Goal: Information Seeking & Learning: Learn about a topic

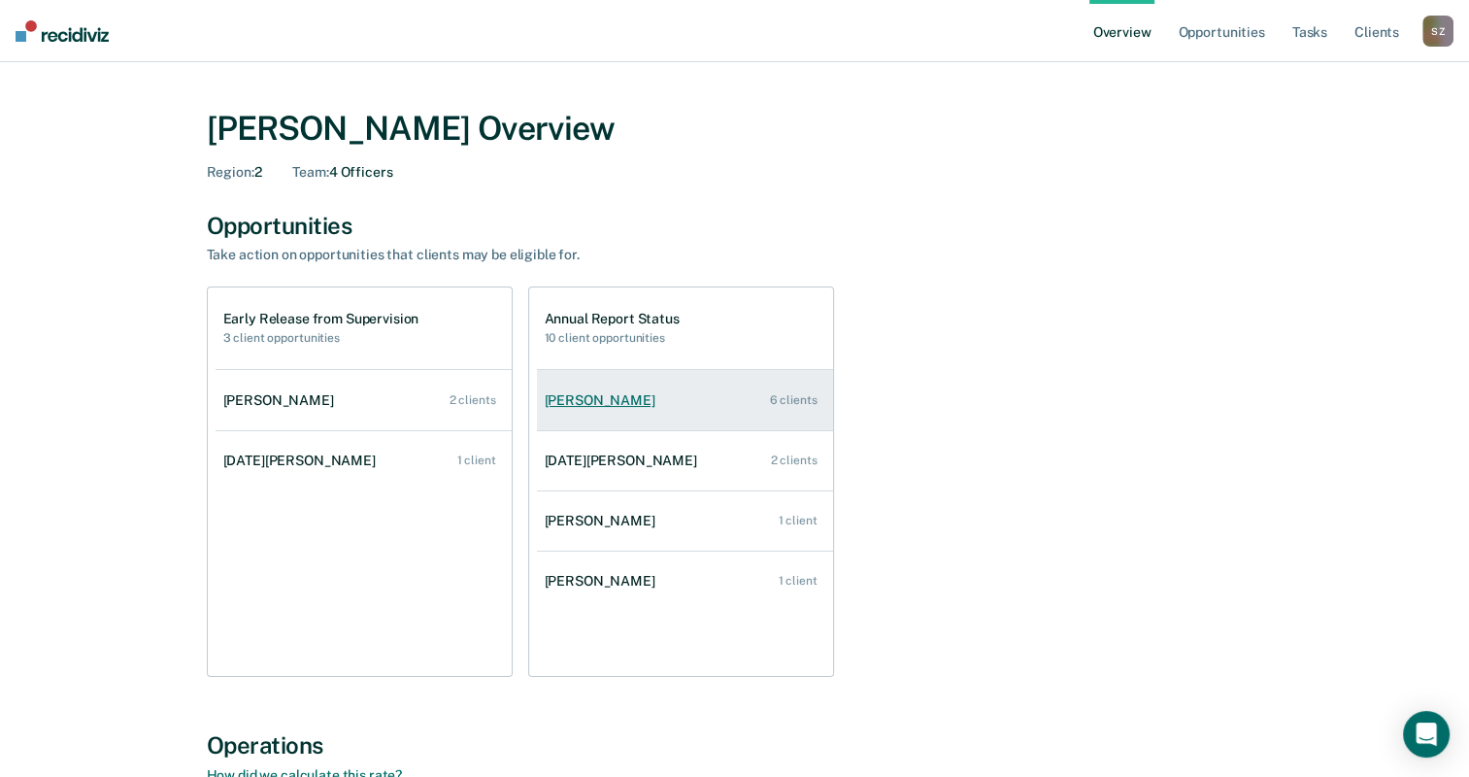
click at [614, 400] on div "[PERSON_NAME]" at bounding box center [604, 400] width 118 height 17
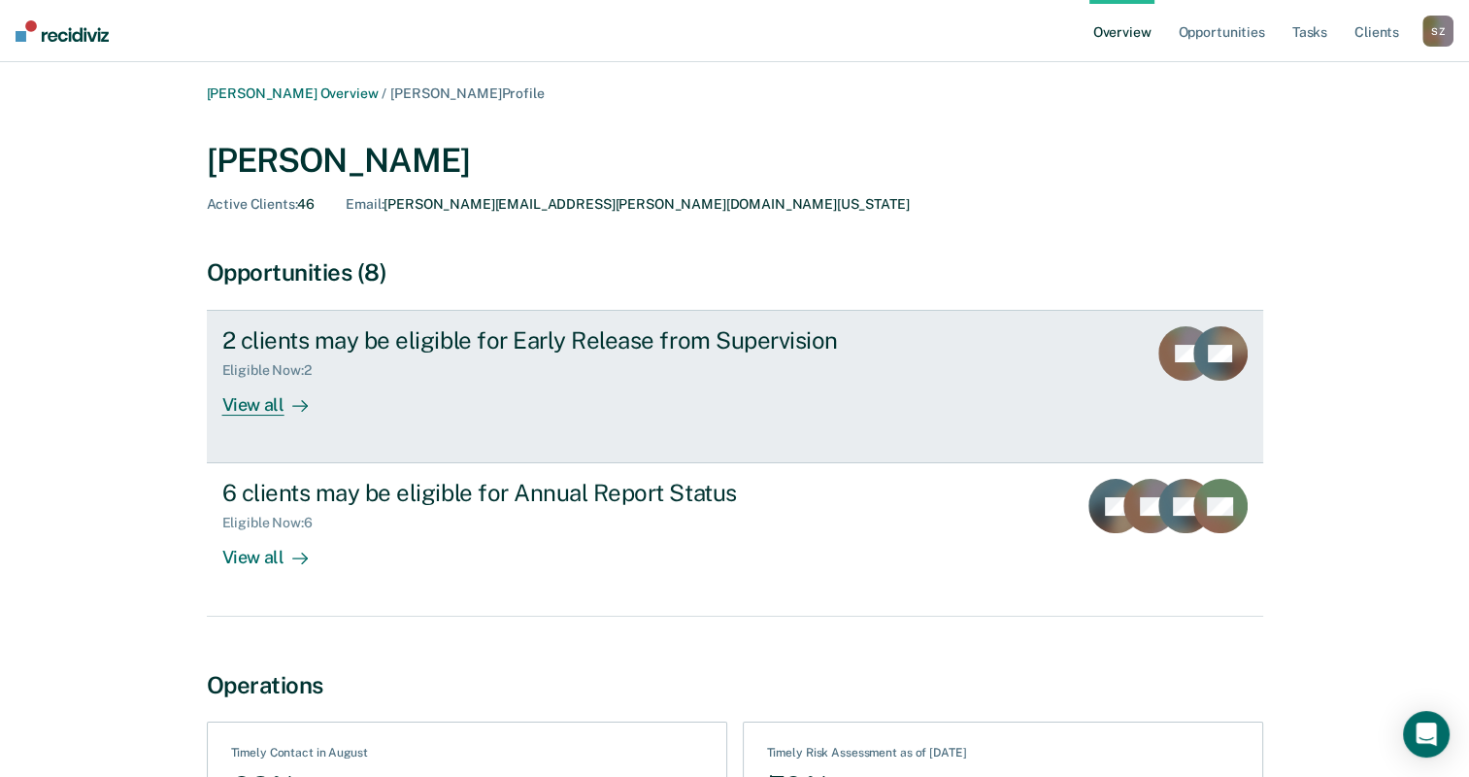
click at [260, 411] on div "View all" at bounding box center [276, 398] width 109 height 38
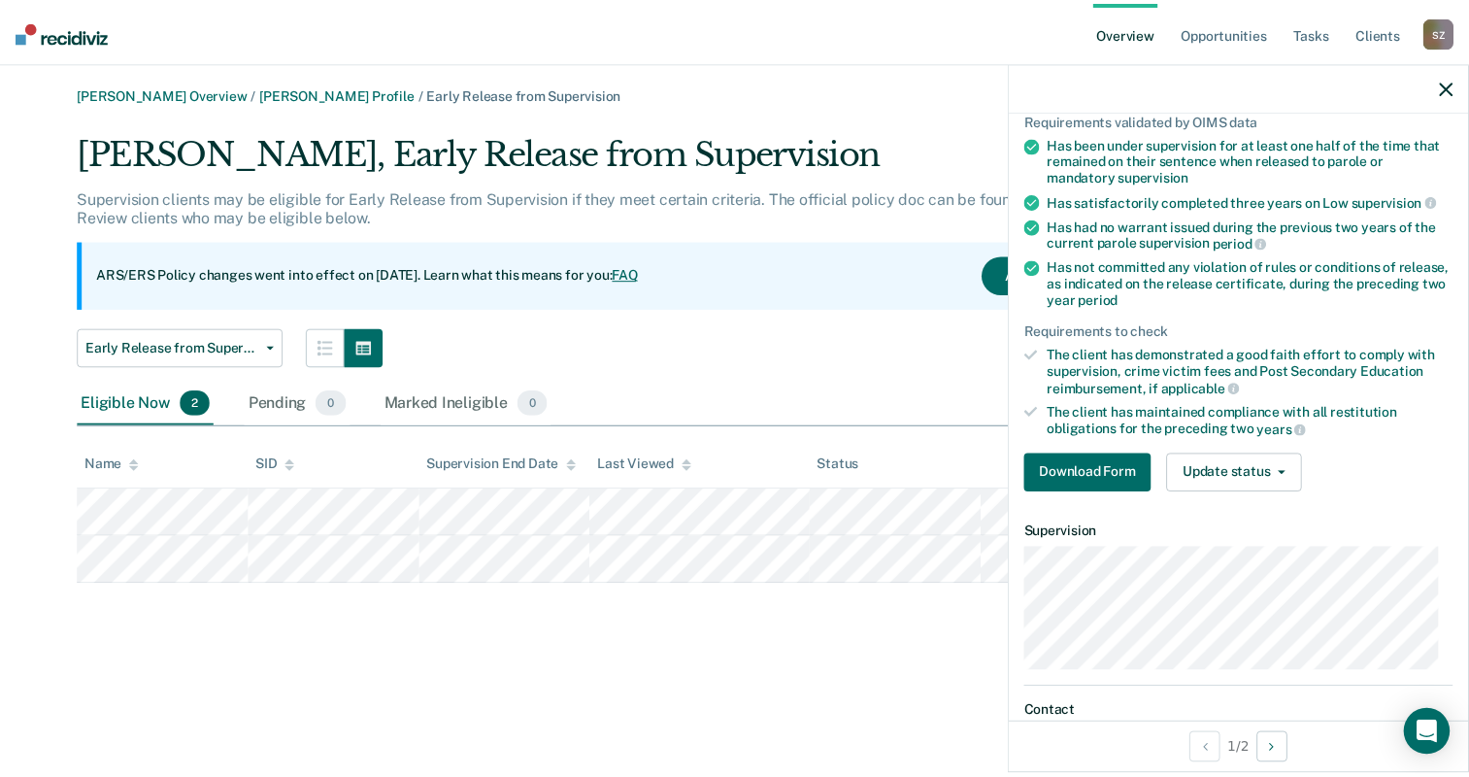
scroll to position [267, 0]
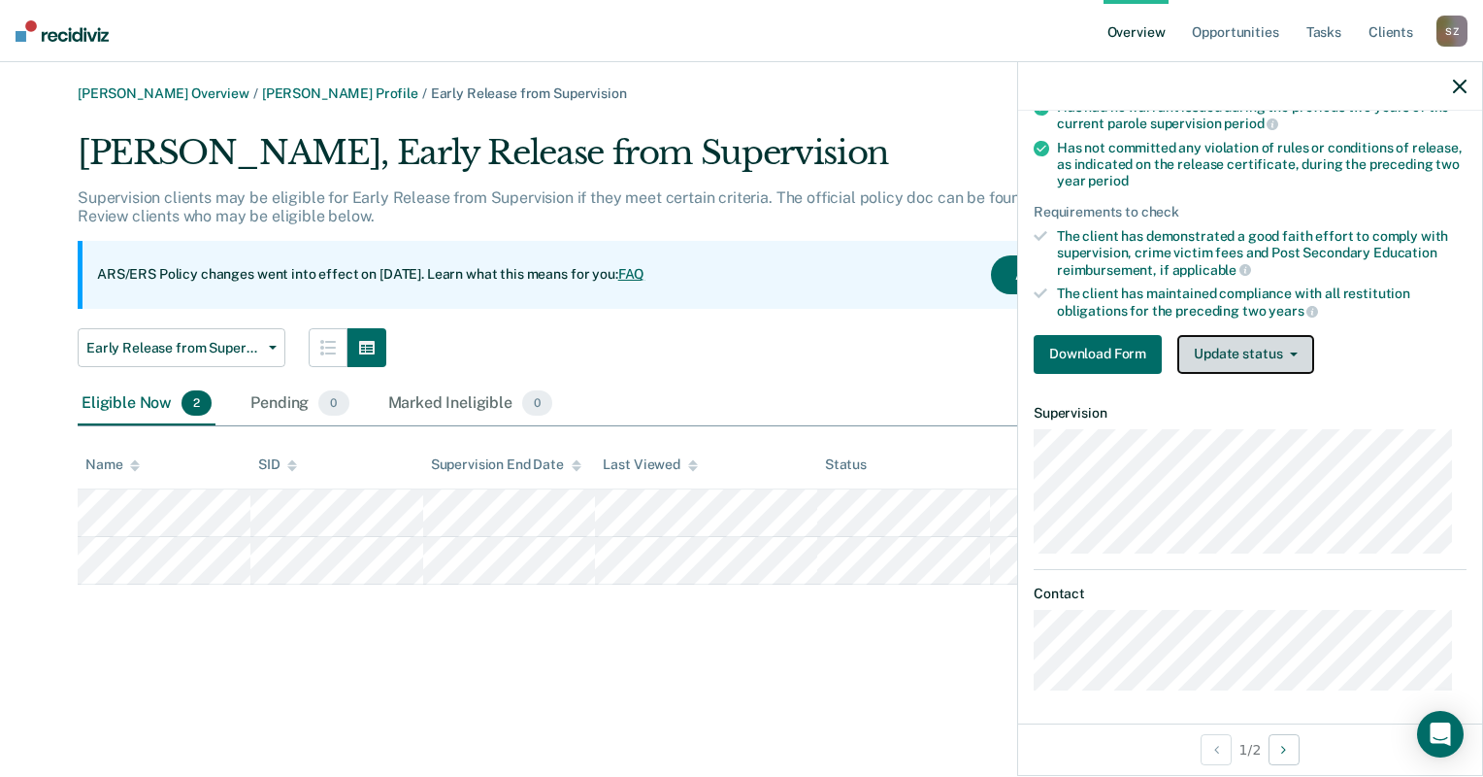
click at [1263, 350] on button "Update status" at bounding box center [1245, 354] width 137 height 39
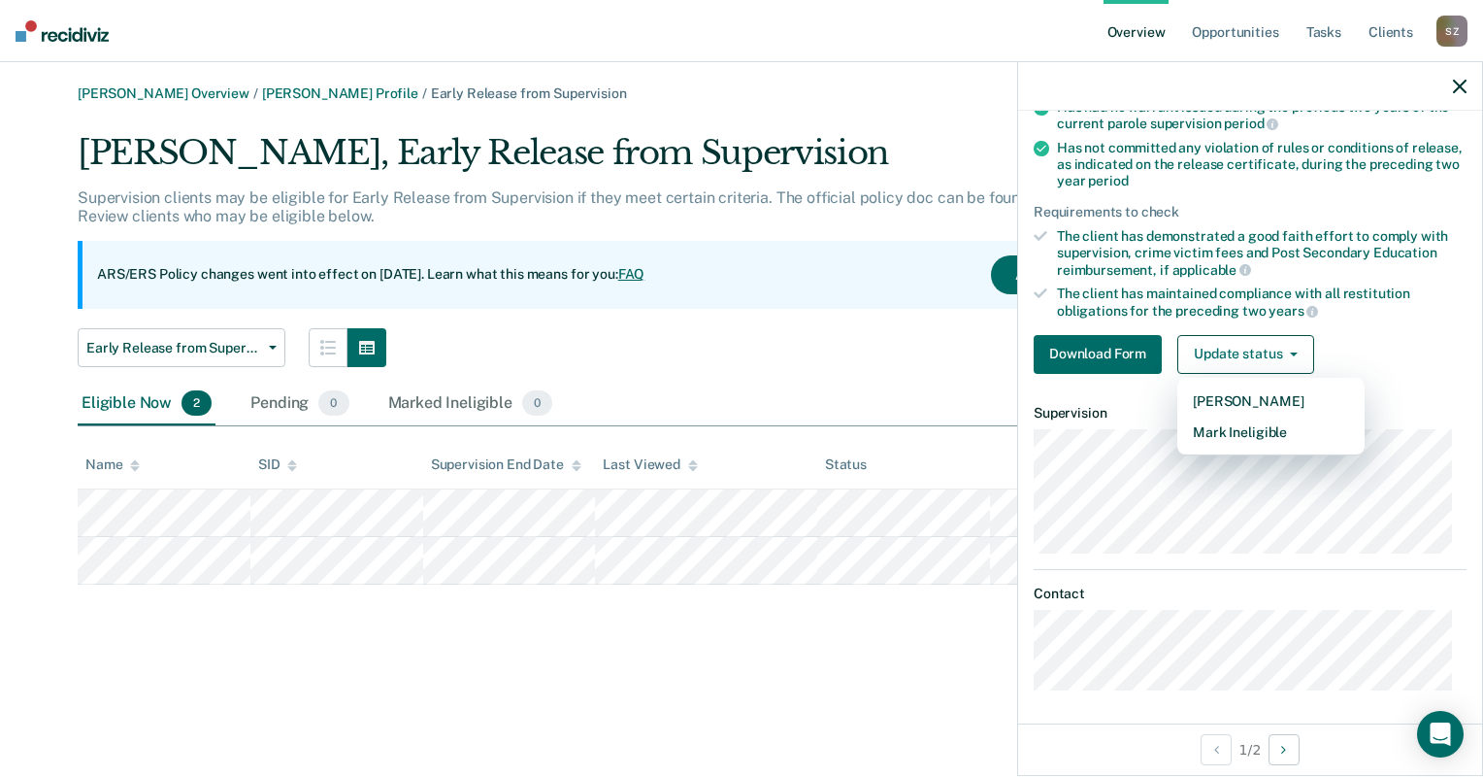
drag, startPoint x: 754, startPoint y: 286, endPoint x: 741, endPoint y: 291, distance: 14.4
click at [753, 287] on div "ARS/ERS Policy changes went into effect on July 21, 2025. Learn what this means…" at bounding box center [634, 275] width 1112 height 68
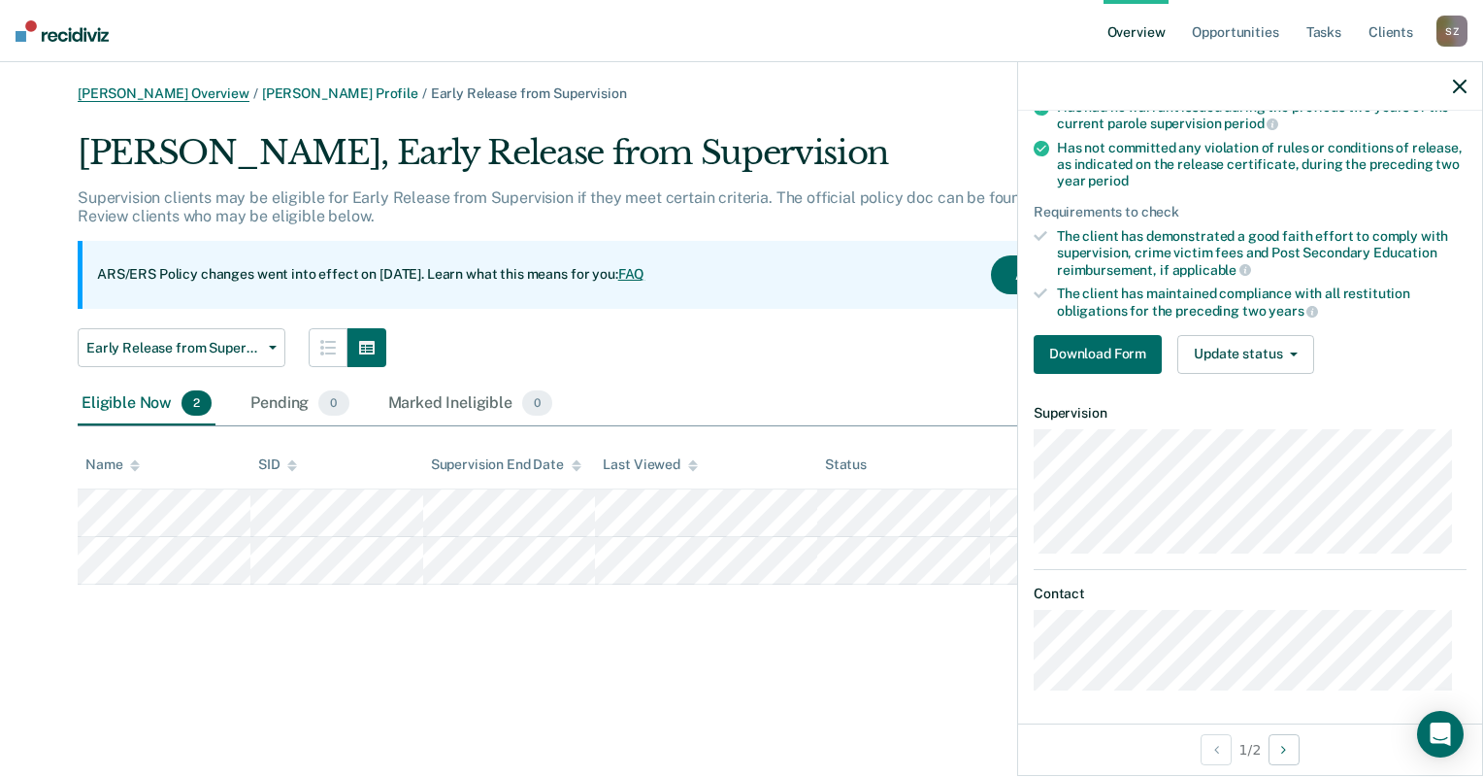
click at [144, 89] on link "[PERSON_NAME] Overview" at bounding box center [164, 93] width 172 height 17
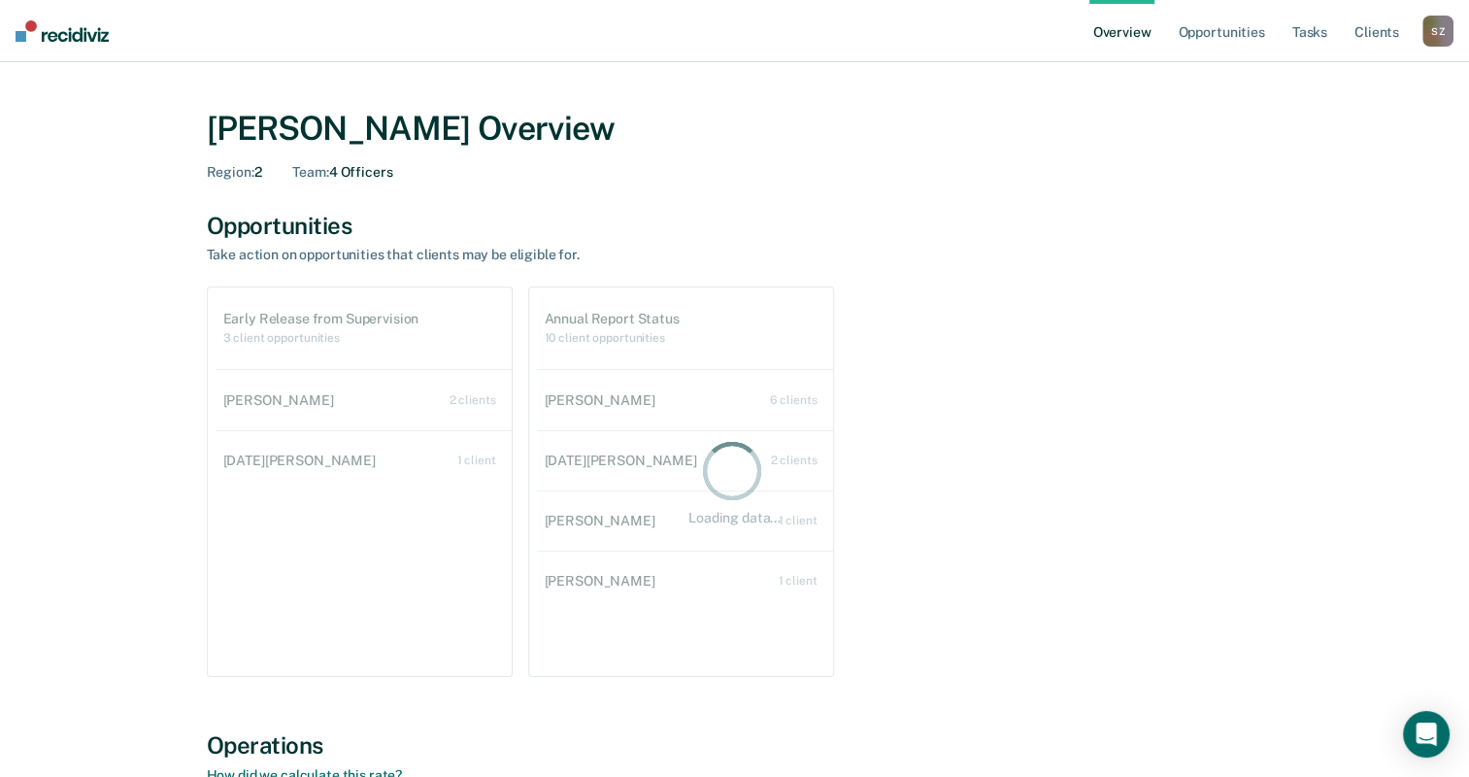
drag, startPoint x: 118, startPoint y: 47, endPoint x: 66, endPoint y: 35, distance: 53.7
click at [66, 35] on nav "Overview Opportunities Tasks Client s [PERSON_NAME] S Z Profile How it works Lo…" at bounding box center [734, 31] width 1469 height 62
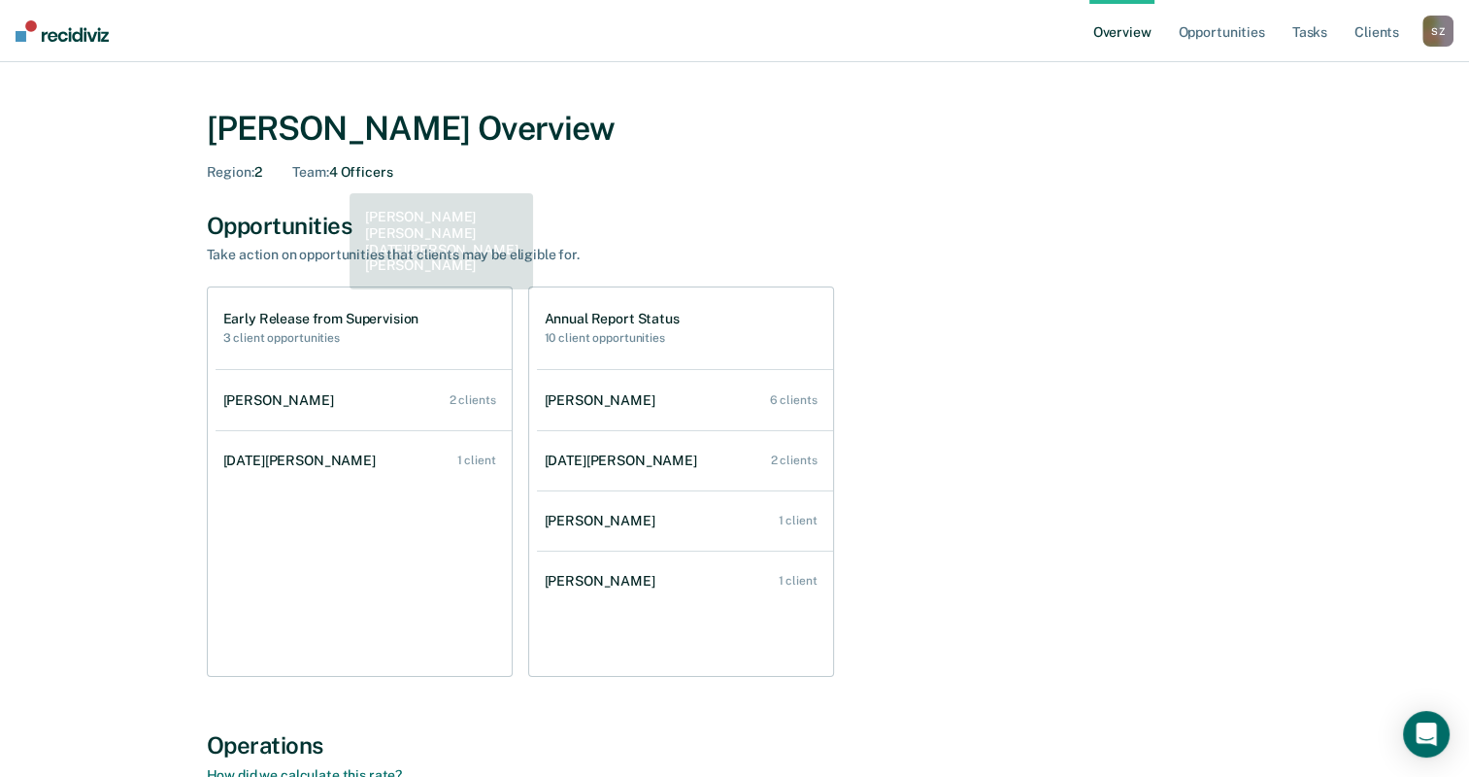
click at [336, 177] on div "Team : 4 Officers" at bounding box center [342, 172] width 100 height 17
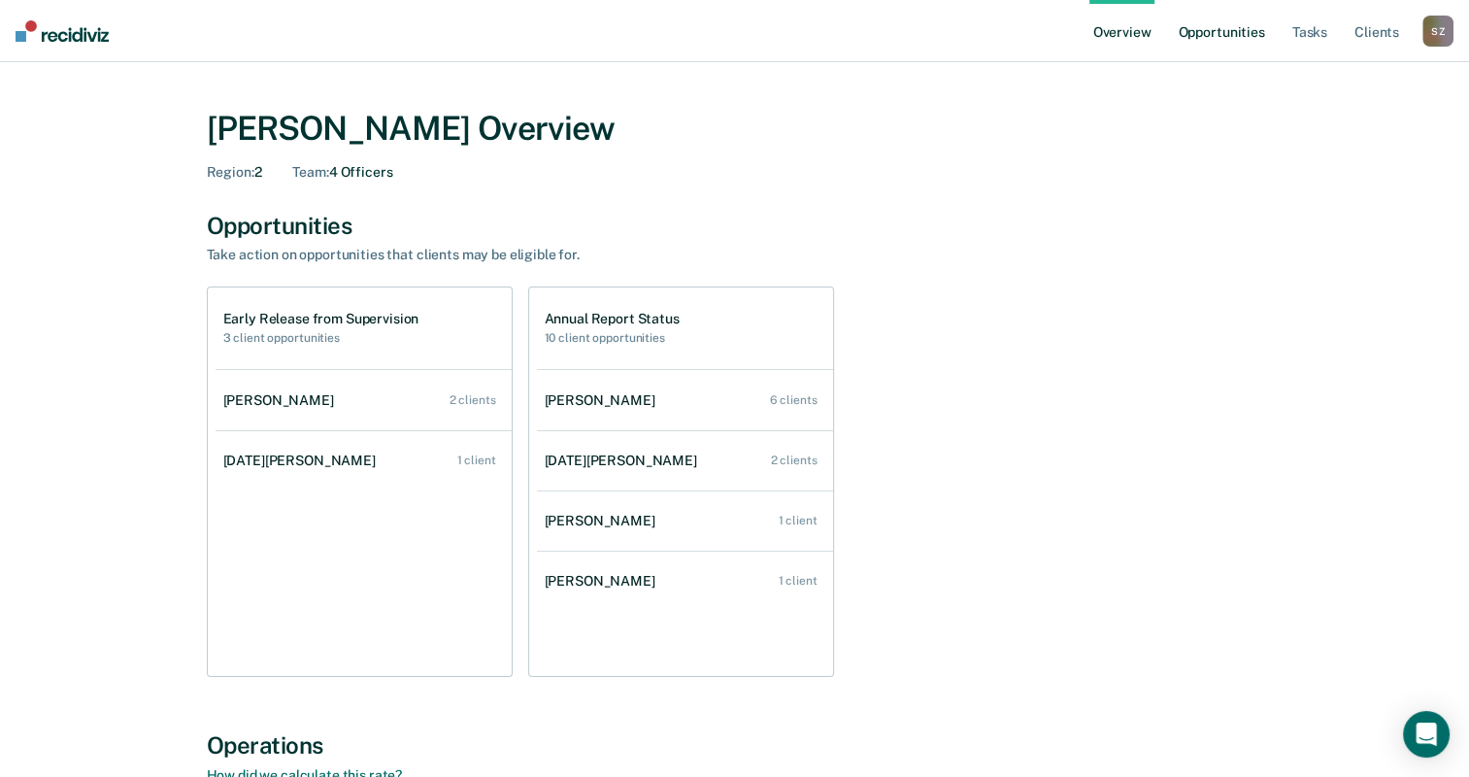
click at [1224, 32] on link "Opportunities" at bounding box center [1221, 31] width 94 height 62
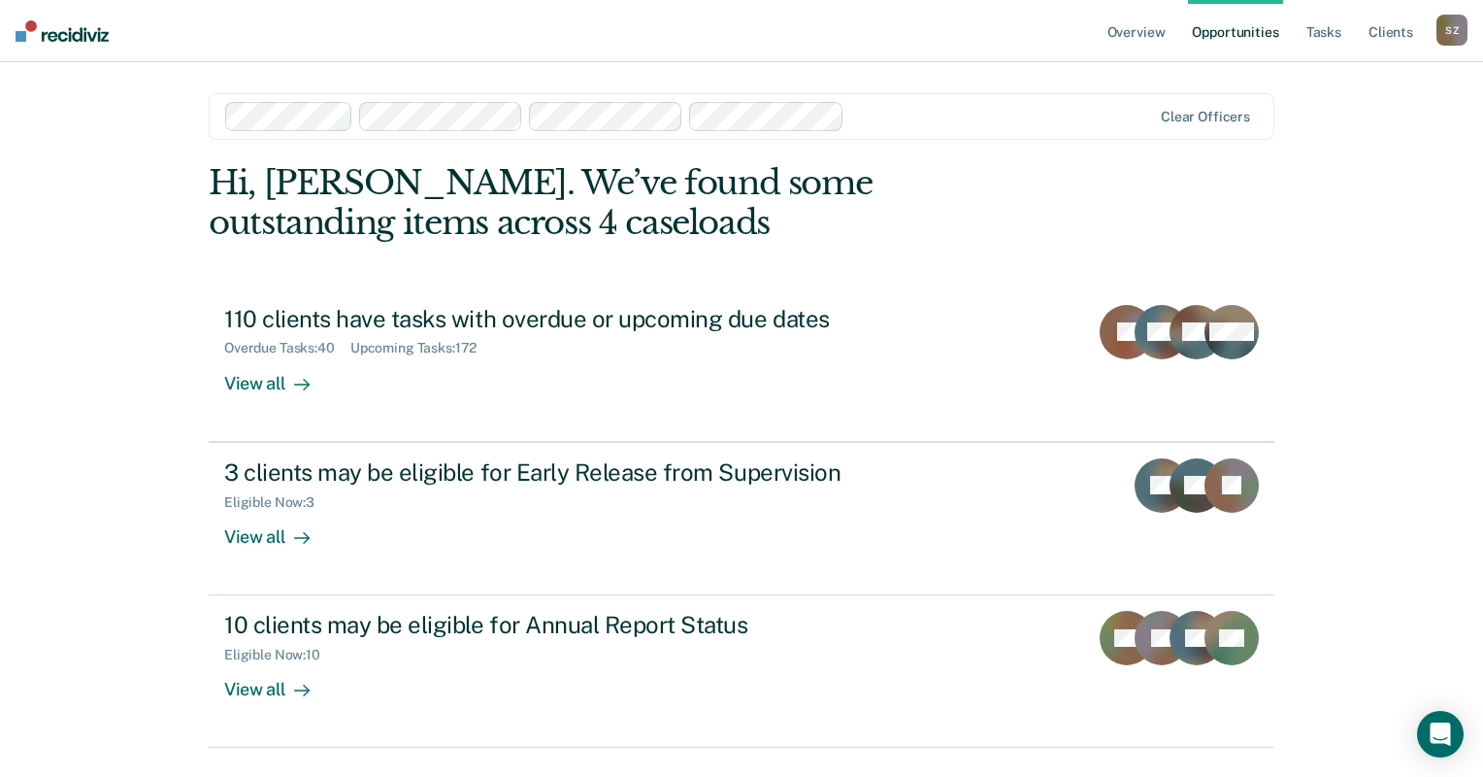
click at [465, 80] on main "Clear officers Hi, [PERSON_NAME]. We’ve found some outstanding items across 4 c…" at bounding box center [741, 396] width 1112 height 668
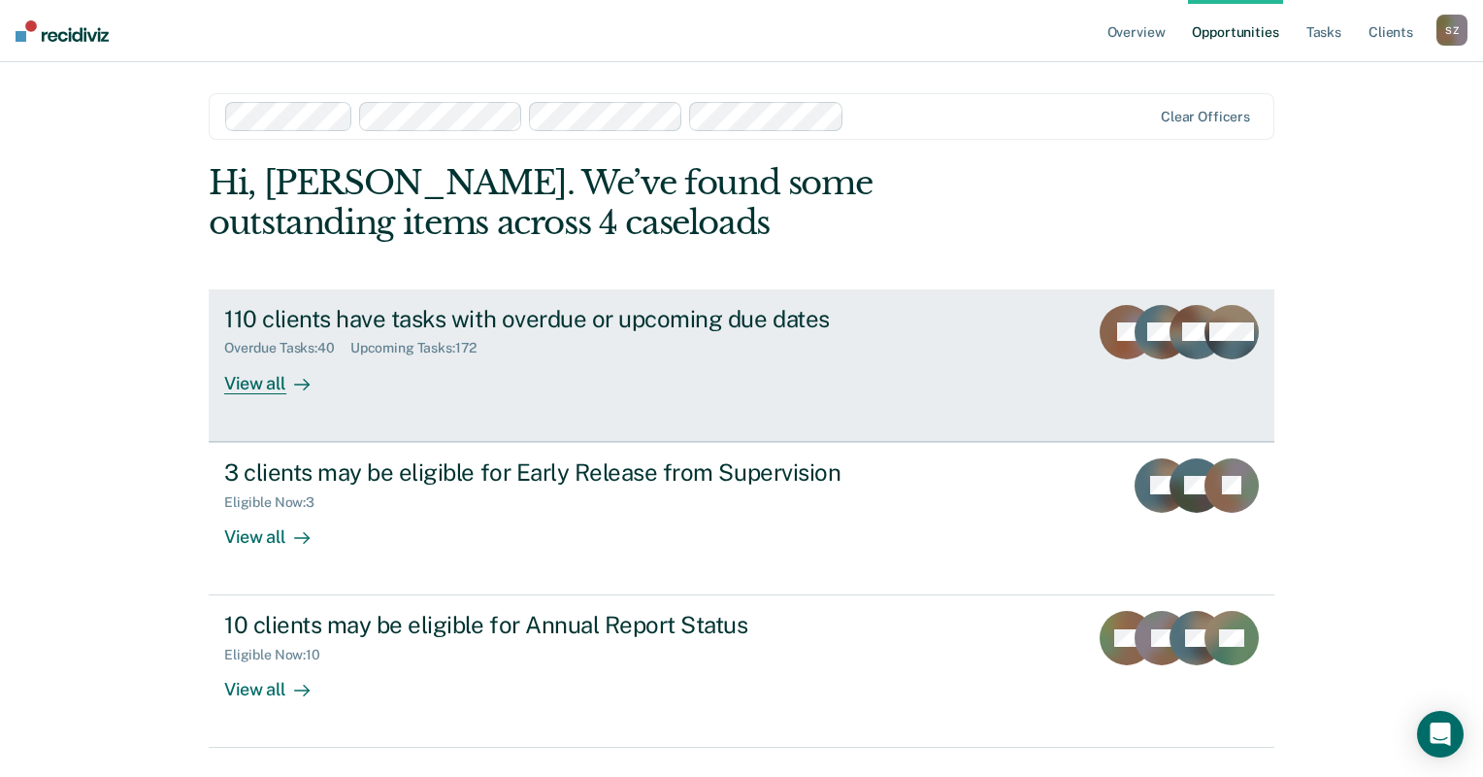
click at [550, 342] on div "Overdue Tasks : 40 Upcoming Tasks : 172" at bounding box center [564, 344] width 681 height 24
